Goal: Find contact information: Find contact information

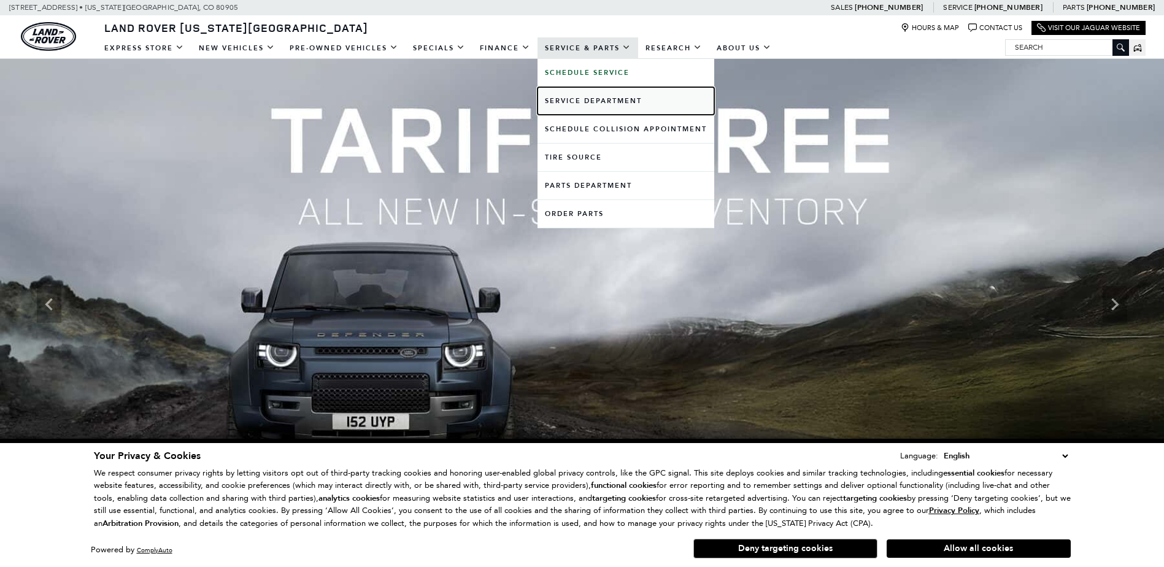
click at [593, 97] on link "Service Department" at bounding box center [625, 101] width 177 height 28
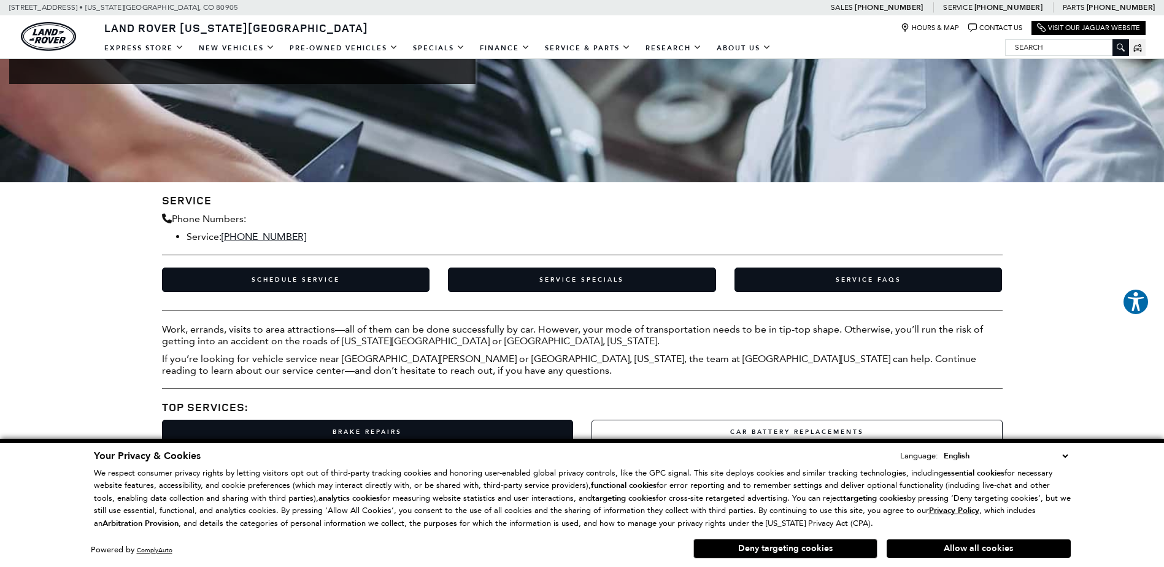
scroll to position [368, 0]
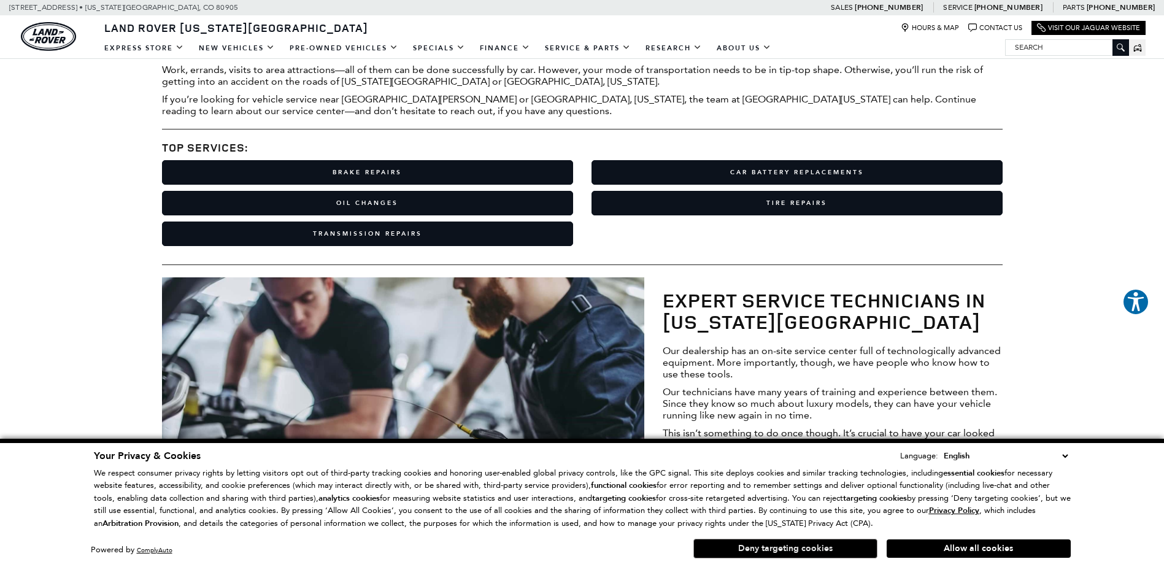
click at [825, 546] on button "Deny targeting cookies" at bounding box center [785, 549] width 184 height 20
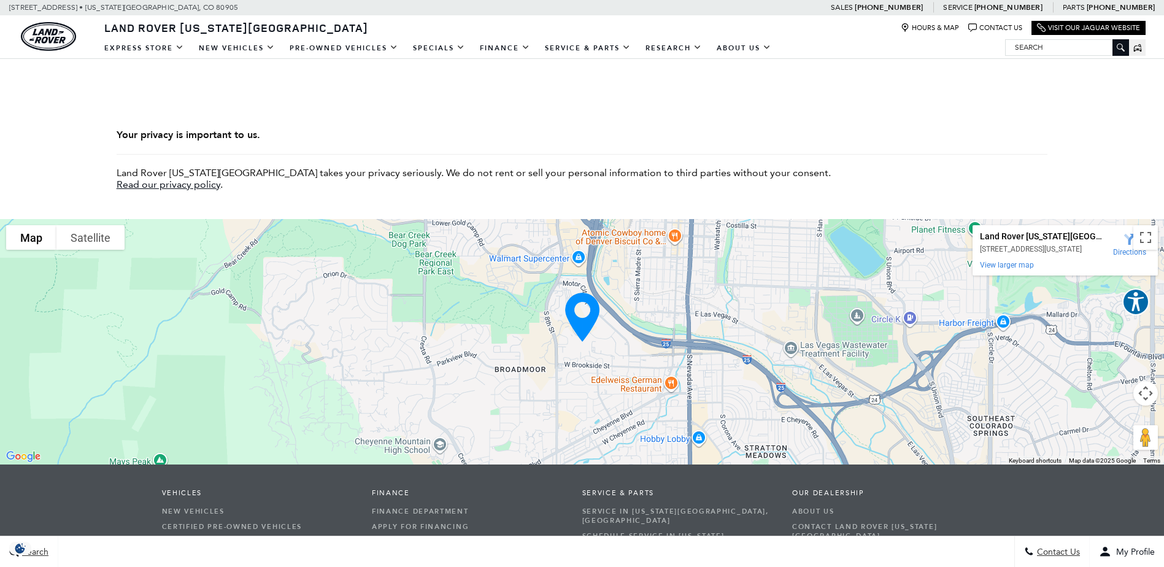
scroll to position [3252, 0]
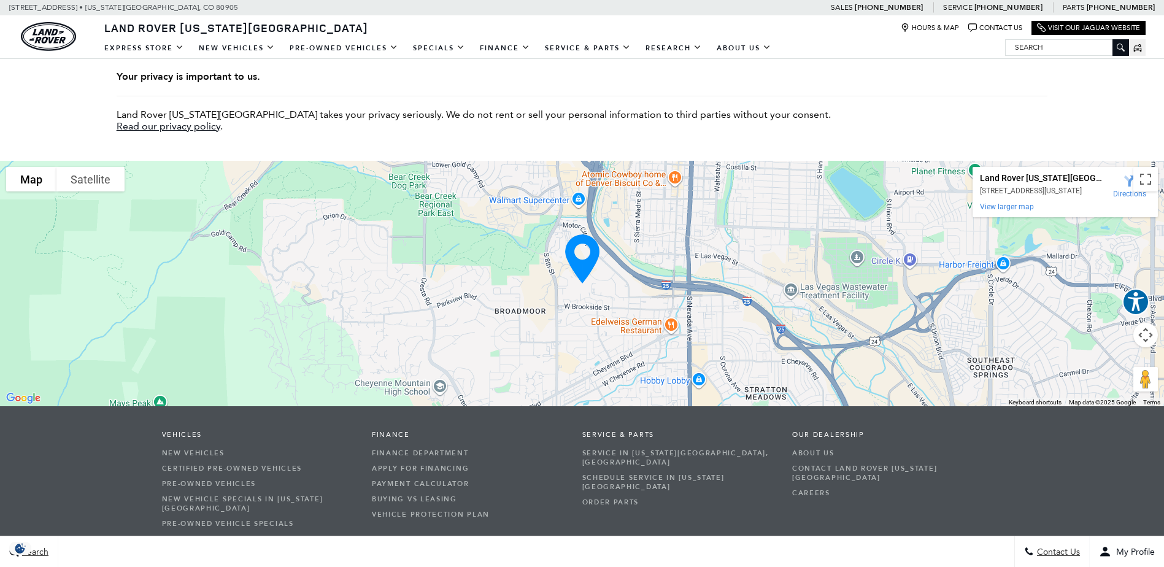
drag, startPoint x: 980, startPoint y: 156, endPoint x: 1062, endPoint y: 163, distance: 81.9
click at [1062, 187] on div "[STREET_ADDRESS][US_STATE]" at bounding box center [1041, 191] width 123 height 9
copy div "[STREET_ADDRESS][US_STATE]"
